Goal: Transaction & Acquisition: Download file/media

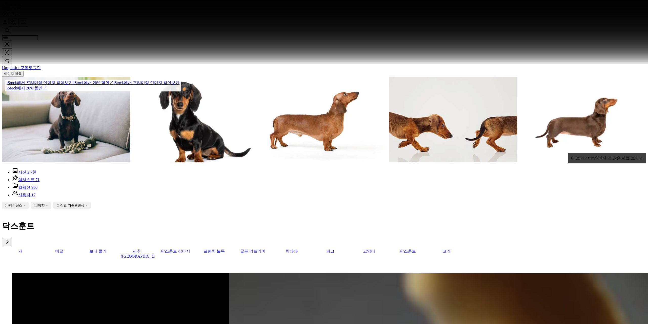
scroll to position [4688, 0]
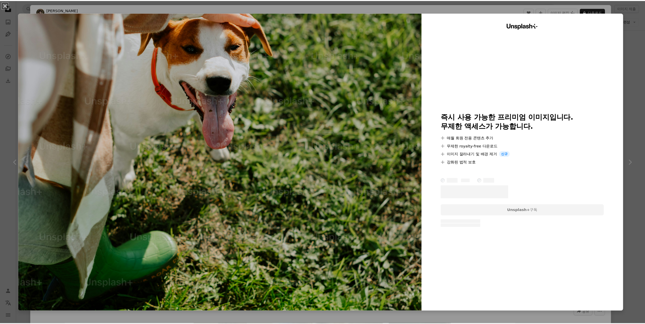
scroll to position [11905, 0]
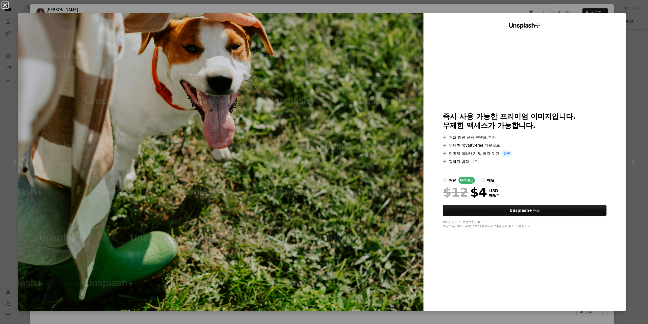
click at [636, 67] on div "An X shape Unsplash+ 즉시 사용 가능한 프리미엄 이미지입니다. 무제한 액세스가 가능합니다. A plus sign 매월 회원 전…" at bounding box center [324, 162] width 648 height 324
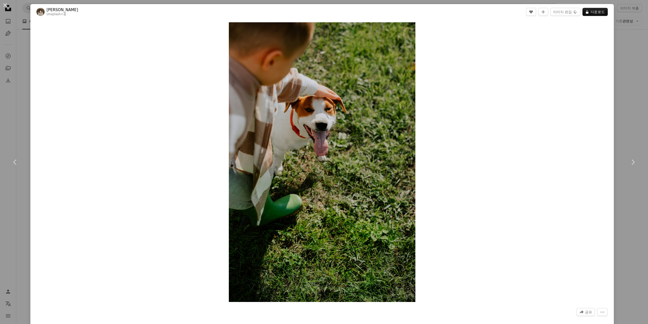
drag, startPoint x: 636, startPoint y: 67, endPoint x: 570, endPoint y: 135, distance: 94.2
click at [635, 67] on div "An X shape Chevron left Chevron right [PERSON_NAME] Unsplash+ 용 A heart A plus …" at bounding box center [324, 162] width 648 height 324
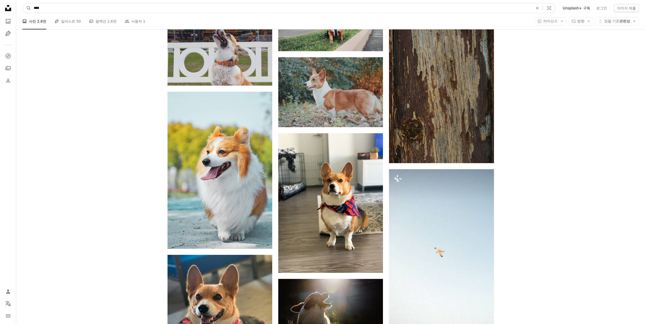
scroll to position [14023, 0]
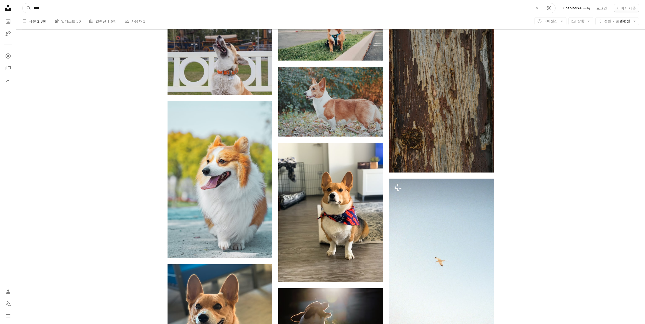
drag, startPoint x: 73, startPoint y: 12, endPoint x: 1, endPoint y: 2, distance: 72.4
type input "******"
click button "A magnifying glass" at bounding box center [27, 8] width 9 height 10
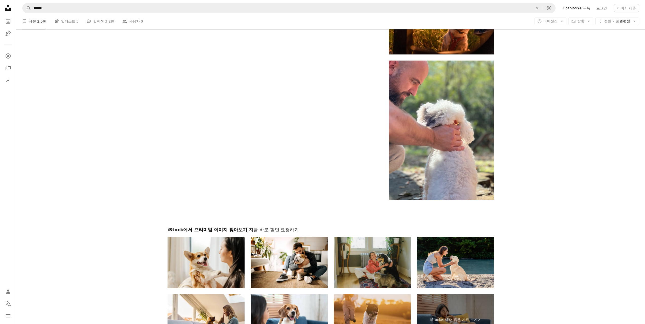
scroll to position [937, 0]
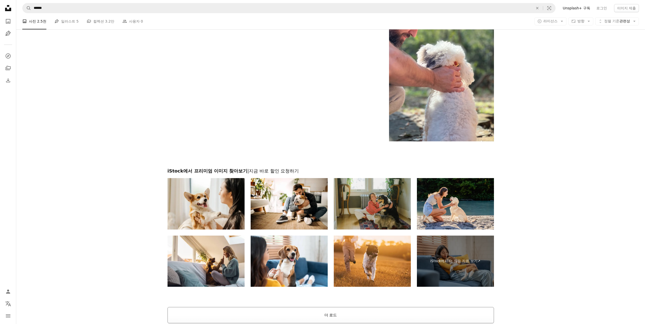
click at [331, 307] on button "더 로드" at bounding box center [330, 315] width 326 height 16
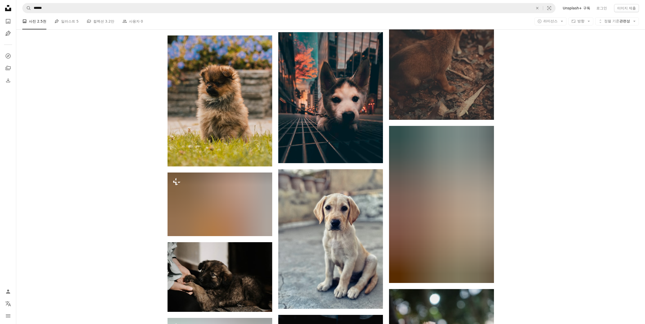
scroll to position [7219, 0]
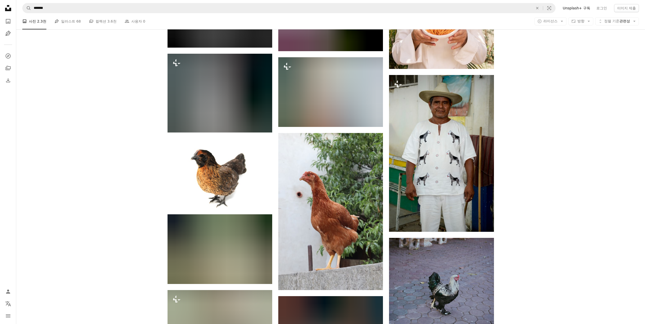
scroll to position [2245, 0]
